Goal: Transaction & Acquisition: Purchase product/service

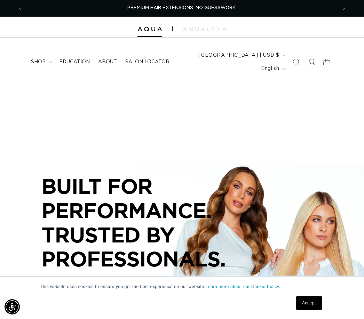
click at [41, 62] on span "shop" at bounding box center [38, 62] width 15 height 6
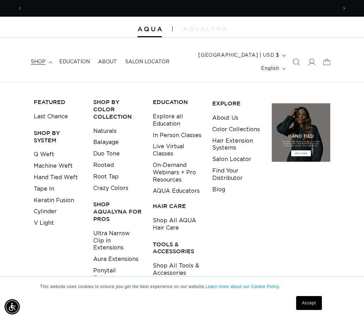
scroll to position [0, 629]
click at [46, 184] on link "Tape In" at bounding box center [44, 188] width 21 height 11
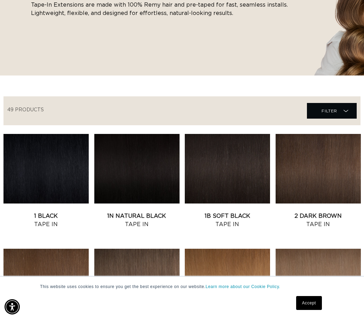
scroll to position [0, 629]
click at [337, 212] on link "2 Dark Brown Tape In" at bounding box center [318, 220] width 85 height 17
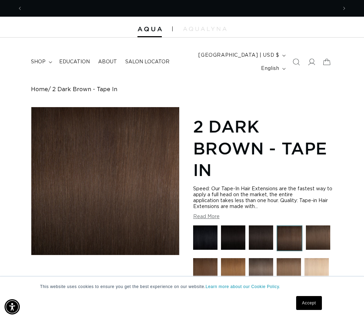
scroll to position [0, 629]
